Goal: Information Seeking & Learning: Check status

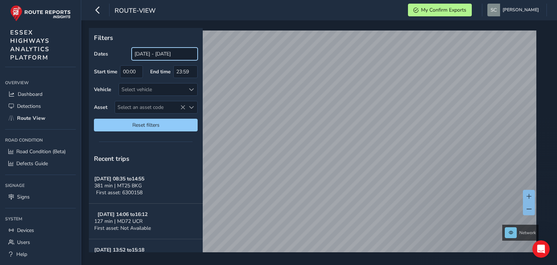
click at [156, 55] on input "[DATE] - [DATE]" at bounding box center [165, 54] width 66 height 13
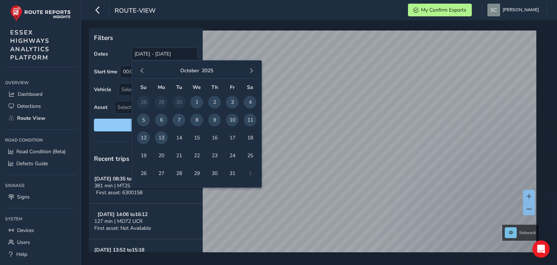
click at [230, 119] on span "10" at bounding box center [232, 119] width 13 height 13
type input "[DATE] - [DATE]"
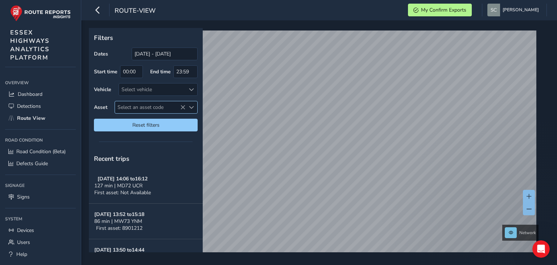
click at [126, 108] on span "Select an asset code" at bounding box center [150, 107] width 70 height 12
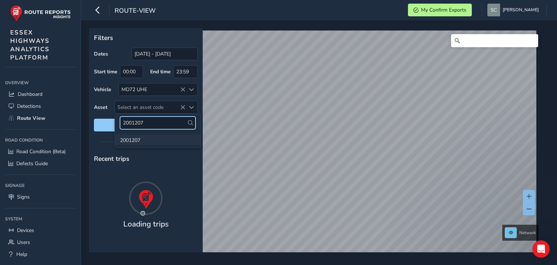
type input "2001207"
click at [134, 139] on li "2001207" at bounding box center [158, 139] width 86 height 11
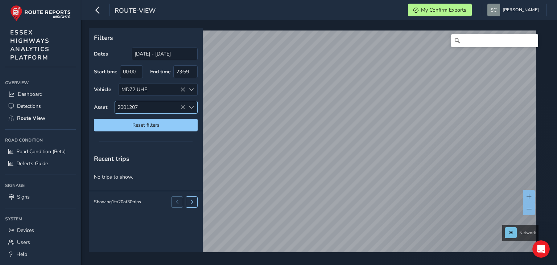
click at [146, 107] on span "2001207" at bounding box center [150, 107] width 70 height 12
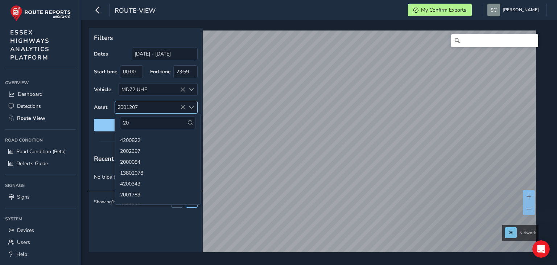
type input "2"
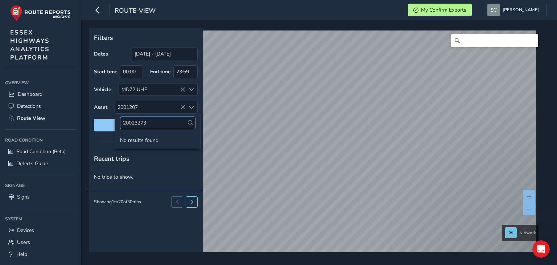
click at [135, 121] on input "20023273" at bounding box center [157, 122] width 75 height 13
type input "2003273"
click at [137, 142] on li "2003273" at bounding box center [158, 139] width 86 height 11
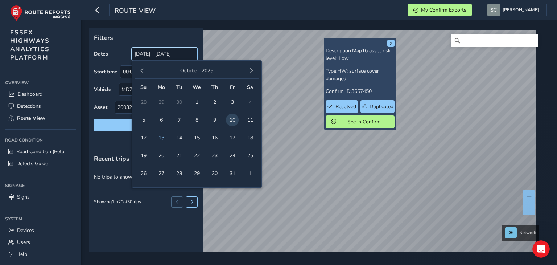
click at [150, 54] on input "[DATE] - [DATE]" at bounding box center [165, 54] width 66 height 13
click at [216, 118] on span "9" at bounding box center [214, 119] width 13 height 13
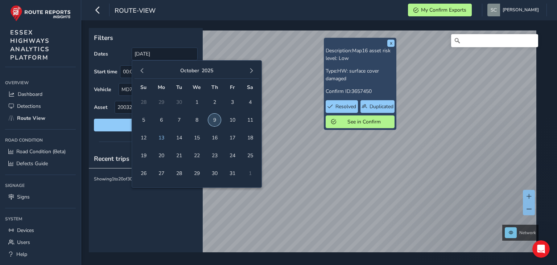
click at [212, 118] on span "9" at bounding box center [214, 119] width 13 height 13
type input "[DATE] - [DATE]"
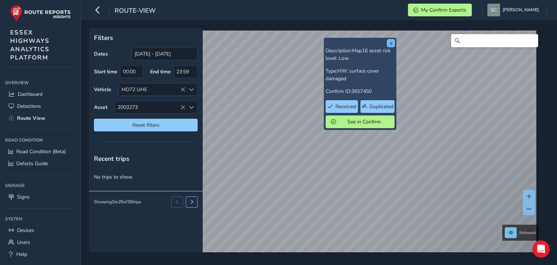
click at [391, 43] on button "x" at bounding box center [390, 43] width 7 height 7
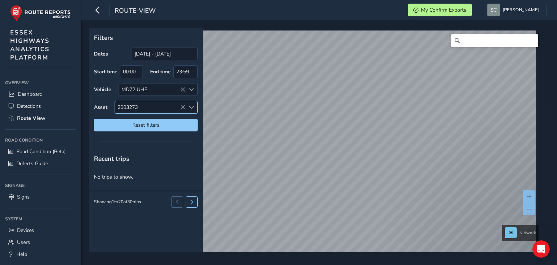
click at [181, 107] on icon at bounding box center [182, 107] width 5 height 5
click at [175, 106] on span "2003273" at bounding box center [150, 107] width 70 height 12
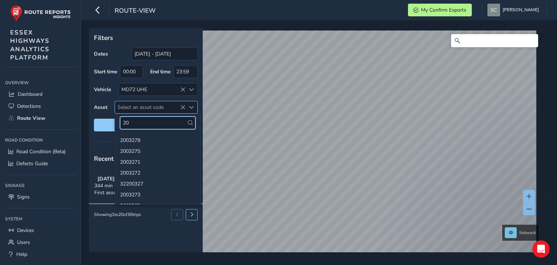
type input "2"
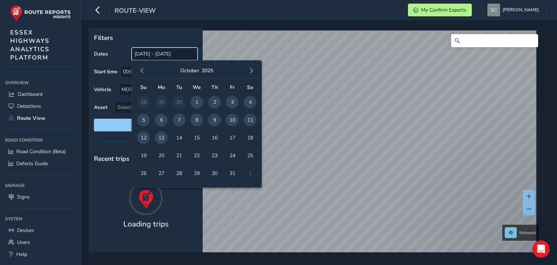
click at [161, 54] on input "[DATE] - [DATE]" at bounding box center [165, 54] width 66 height 13
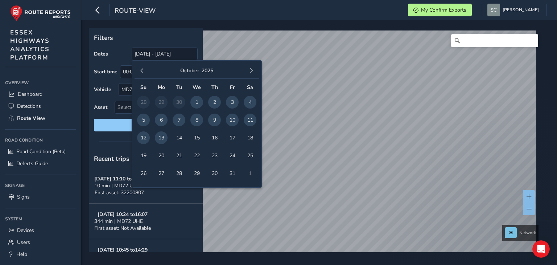
click at [232, 118] on span "10" at bounding box center [232, 119] width 13 height 13
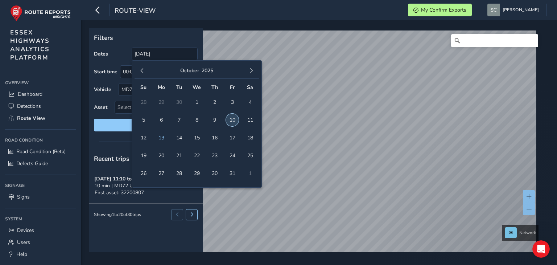
click at [232, 118] on span "10" at bounding box center [232, 119] width 13 height 13
type input "[DATE] - [DATE]"
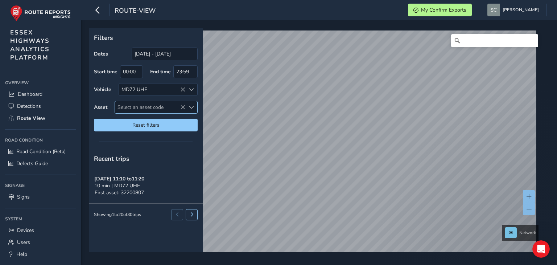
click at [131, 103] on span "Select an asset code" at bounding box center [150, 107] width 70 height 12
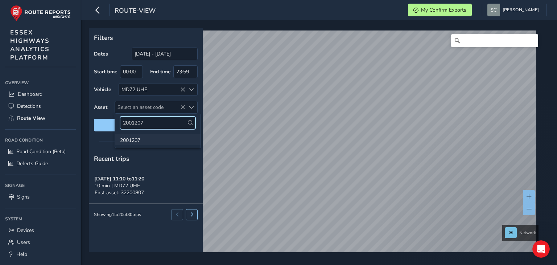
type input "2001207"
click at [133, 139] on li "2001207" at bounding box center [158, 139] width 86 height 11
